Goal: Navigation & Orientation: Understand site structure

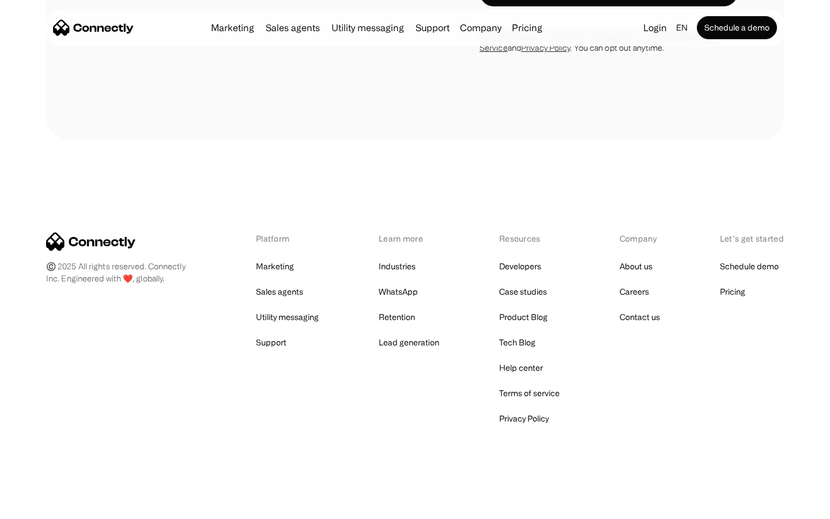
scroll to position [3545, 0]
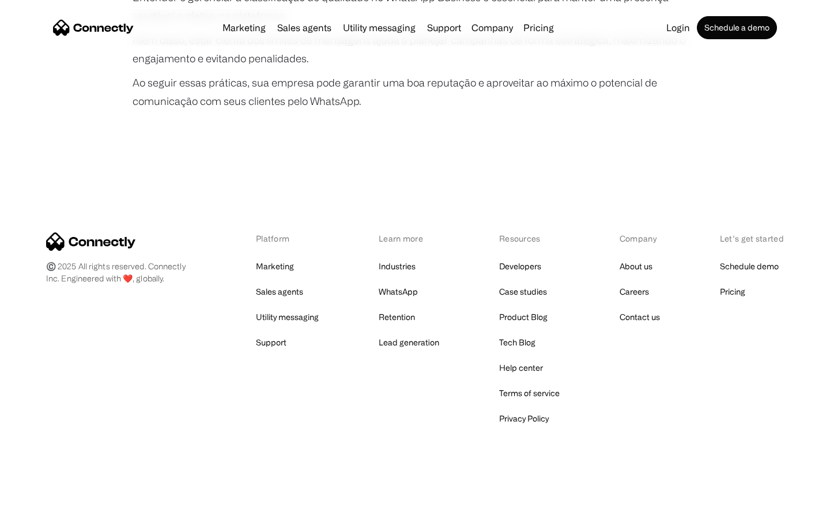
scroll to position [2160, 0]
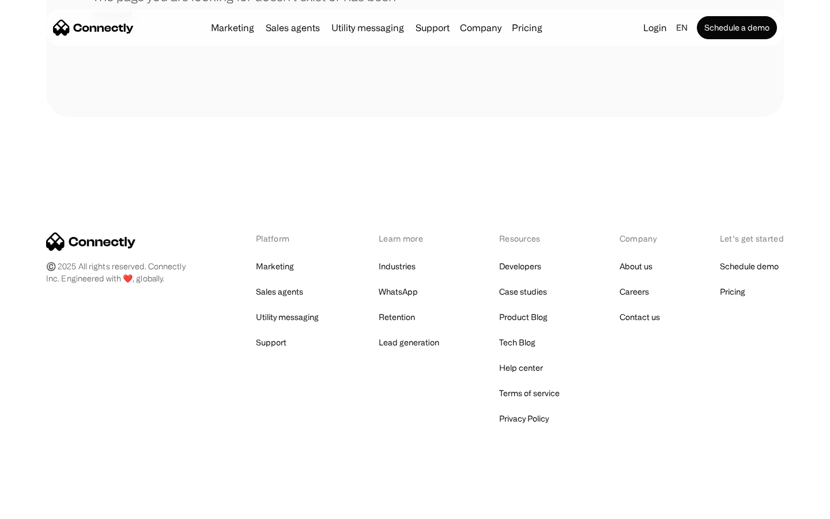
scroll to position [210, 0]
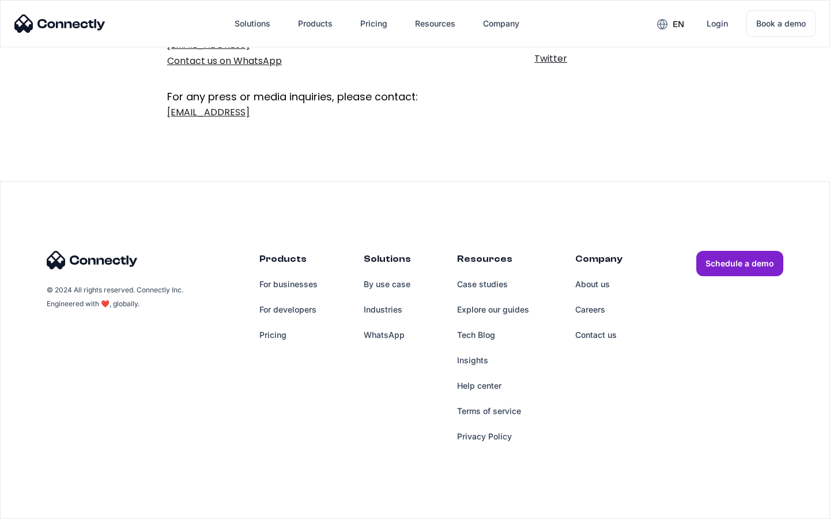
scroll to position [189, 0]
